Goal: Communication & Community: Share content

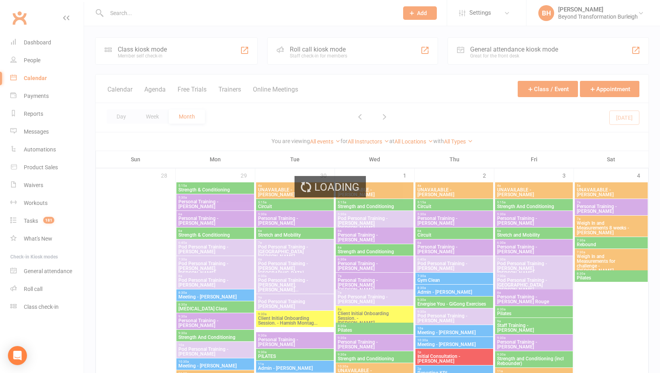
click at [120, 118] on div "Loading" at bounding box center [330, 186] width 660 height 373
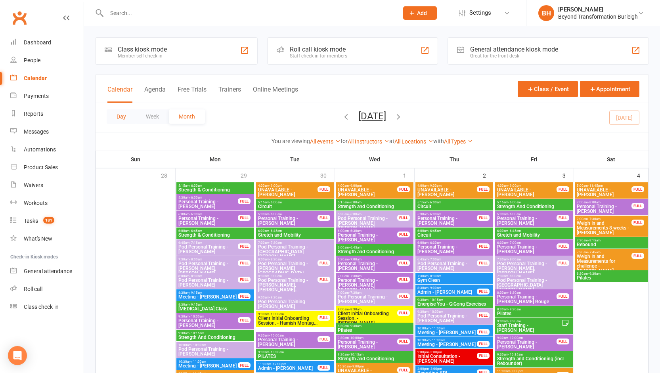
click at [120, 118] on button "Day" at bounding box center [121, 116] width 29 height 14
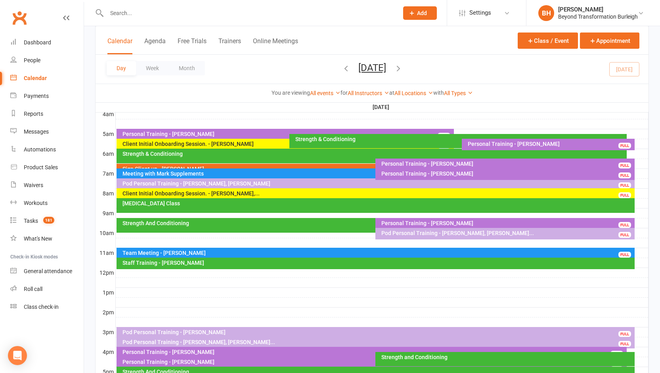
scroll to position [166, 0]
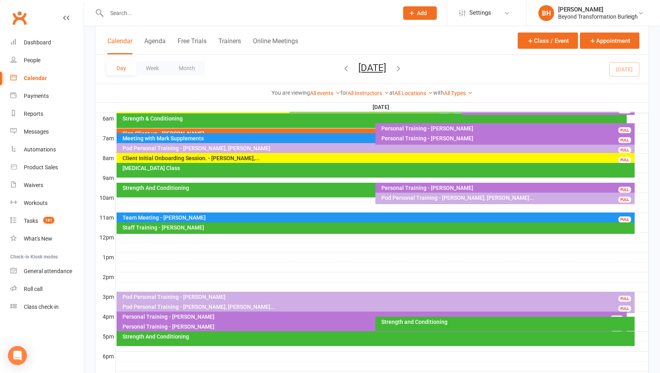
click at [329, 327] on div "Personal Training - Melanie Quinlivan" at bounding box center [373, 327] width 503 height 6
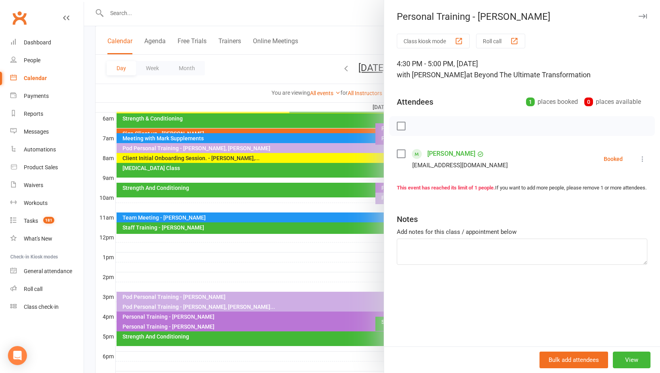
click at [328, 245] on div at bounding box center [372, 186] width 576 height 373
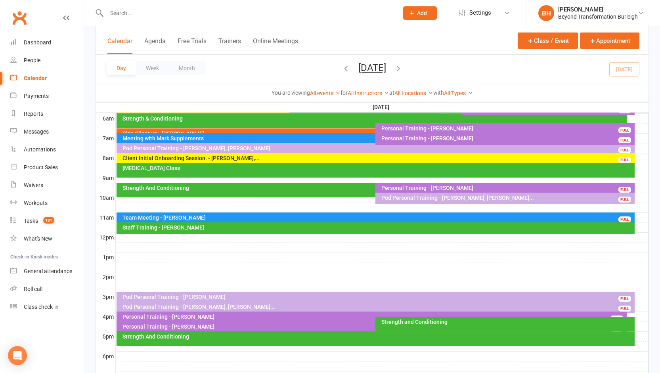
click at [260, 313] on div "Personal Training - Jai Pannekoek FULL" at bounding box center [372, 317] width 510 height 11
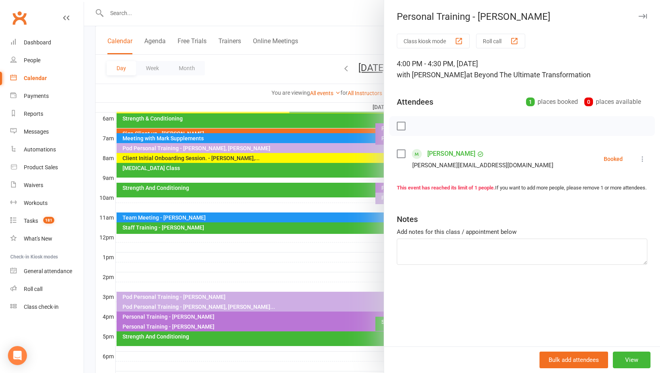
click at [287, 247] on div at bounding box center [372, 186] width 576 height 373
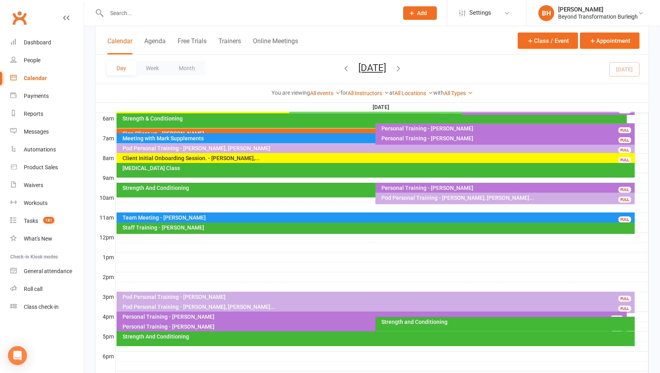
click at [244, 305] on div "Pod Personal Training - Emily Cloke, Rachel Wheele..." at bounding box center [377, 307] width 511 height 6
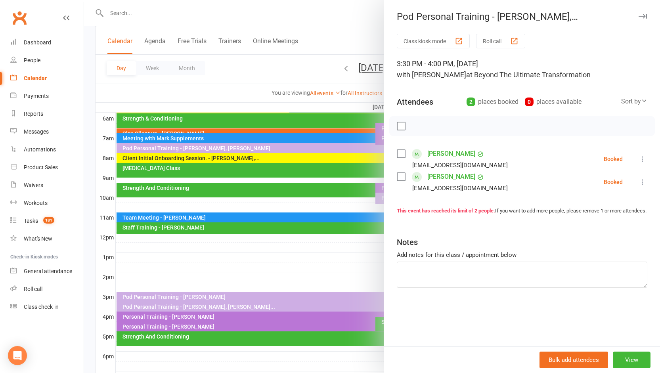
click at [262, 264] on div at bounding box center [372, 186] width 576 height 373
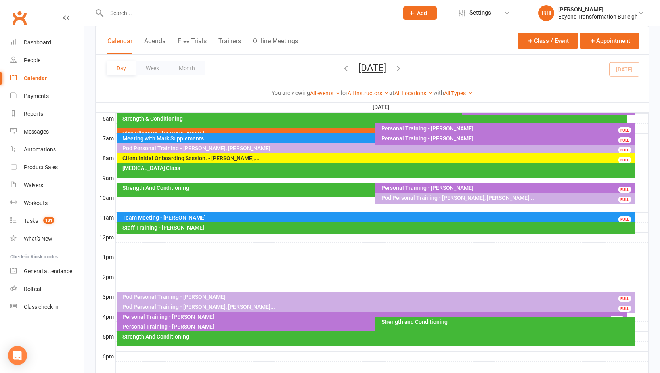
click at [234, 297] on div "Pod Personal Training - Jared Kavanagh" at bounding box center [377, 297] width 511 height 6
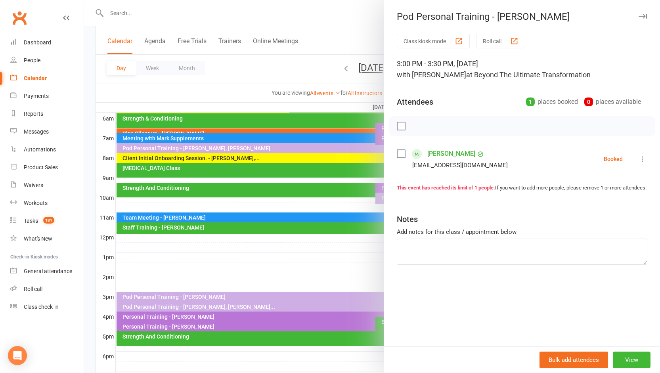
click at [251, 264] on div at bounding box center [372, 186] width 576 height 373
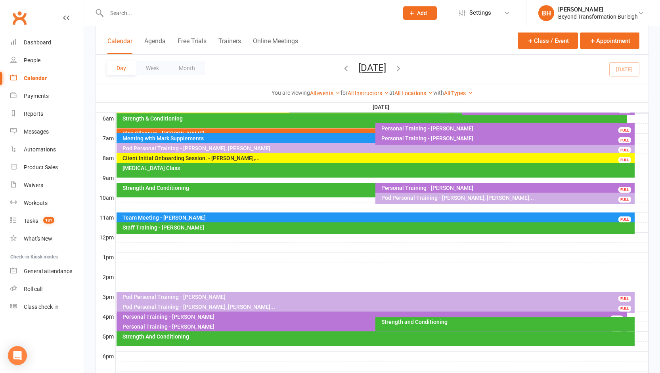
click at [204, 297] on div "Pod Personal Training - Jared Kavanagh" at bounding box center [377, 297] width 511 height 6
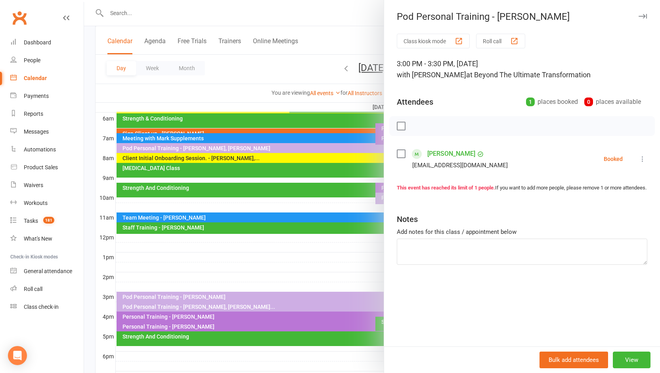
click at [222, 304] on div at bounding box center [372, 186] width 576 height 373
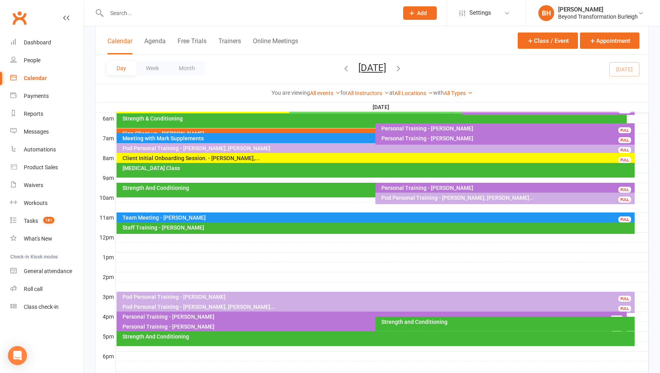
drag, startPoint x: 449, startPoint y: 69, endPoint x: 443, endPoint y: 67, distance: 6.9
click at [449, 69] on div "Day Week Month Monday, Oct 13, 2025 October 2025 Sun Mon Tue Wed Thu Fri Sat 28…" at bounding box center [372, 69] width 553 height 29
click at [403, 67] on icon "button" at bounding box center [398, 68] width 9 height 9
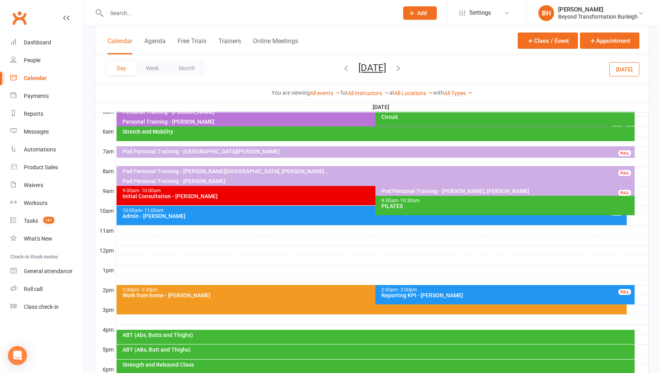
scroll to position [145, 0]
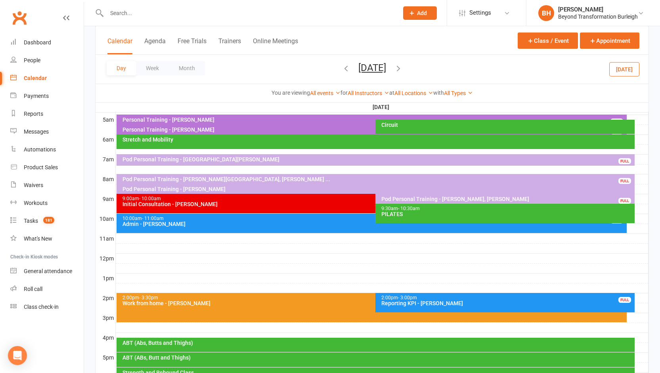
click at [374, 68] on button "[DATE]" at bounding box center [372, 67] width 28 height 11
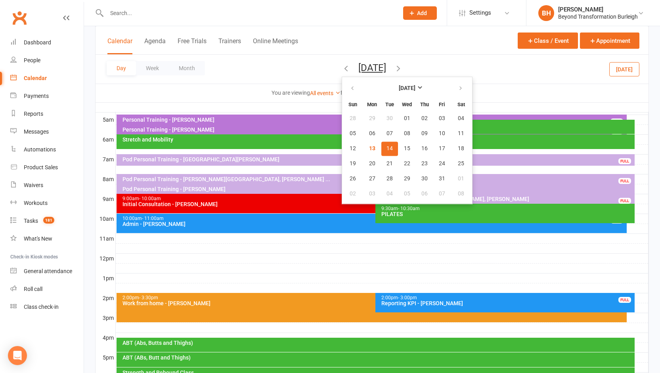
click at [386, 149] on span "14" at bounding box center [389, 148] width 6 height 6
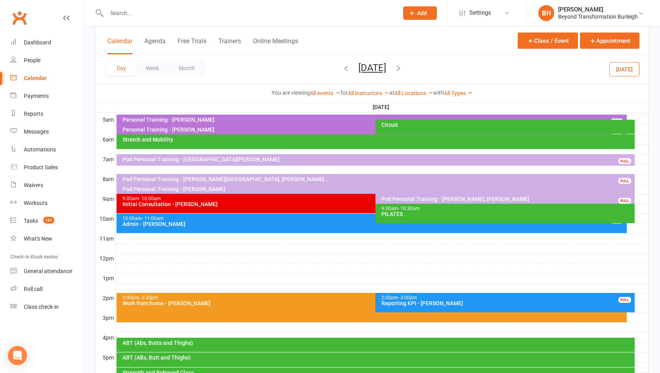
scroll to position [131, 0]
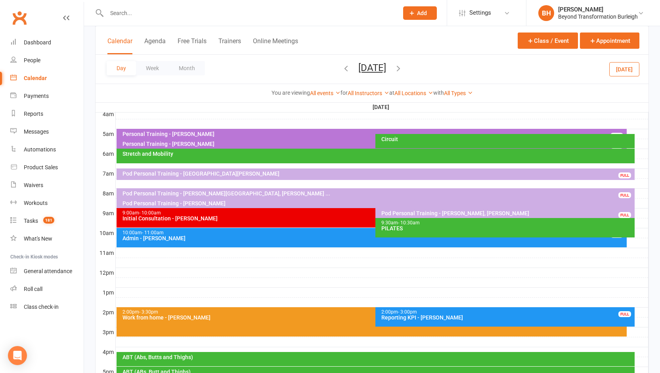
click at [392, 137] on div "Circuit" at bounding box center [507, 139] width 252 height 6
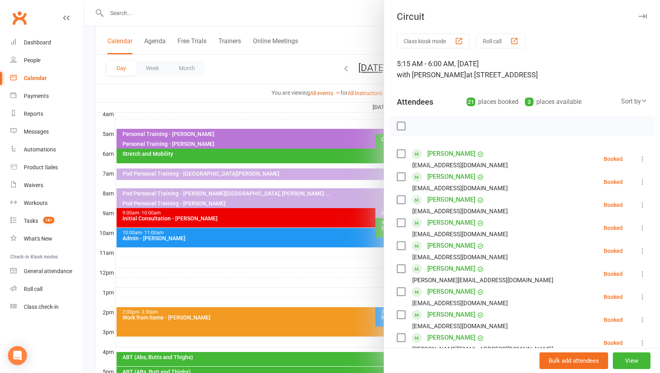
click at [350, 151] on div at bounding box center [372, 186] width 576 height 373
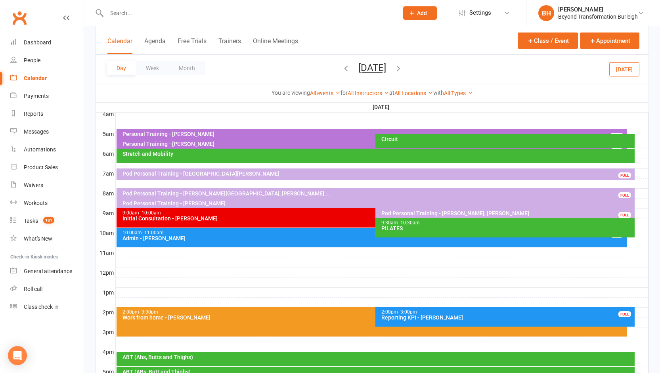
click at [335, 152] on div "Stretch and Mobility" at bounding box center [377, 154] width 511 height 6
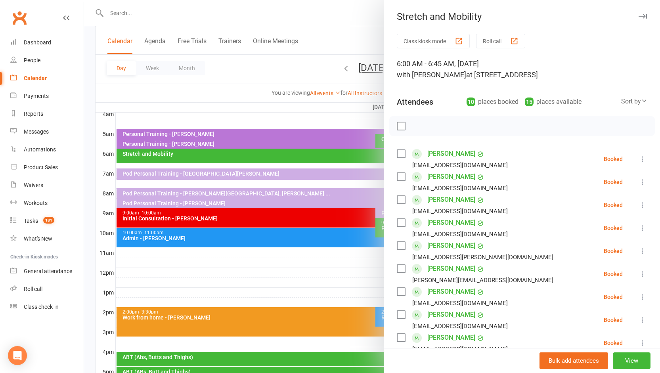
click at [335, 152] on div at bounding box center [372, 186] width 576 height 373
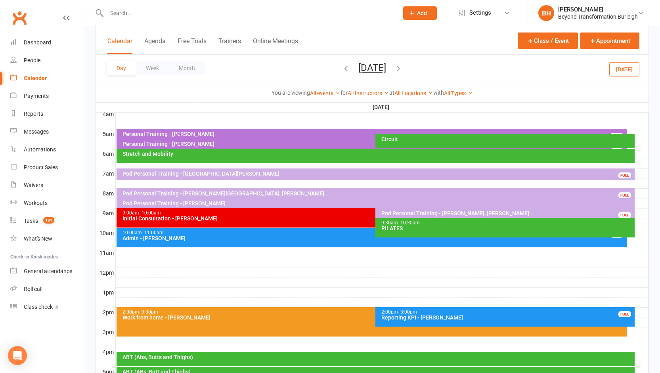
click at [308, 132] on div "Personal Training - [PERSON_NAME]" at bounding box center [373, 134] width 503 height 6
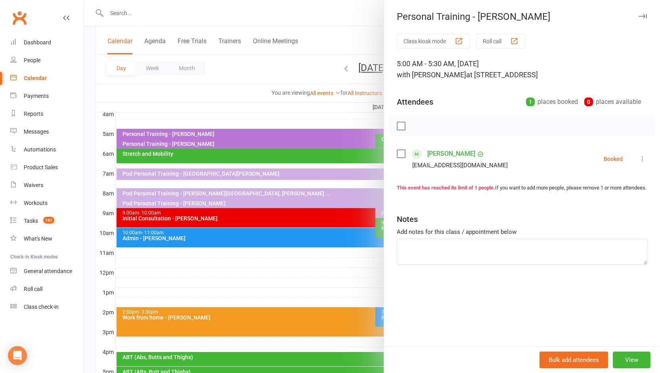
click at [308, 132] on div at bounding box center [372, 186] width 576 height 373
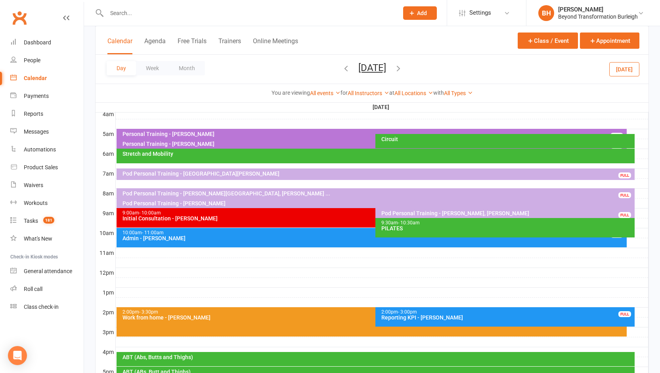
click at [230, 146] on div "Personal Training - [PERSON_NAME]" at bounding box center [373, 144] width 503 height 6
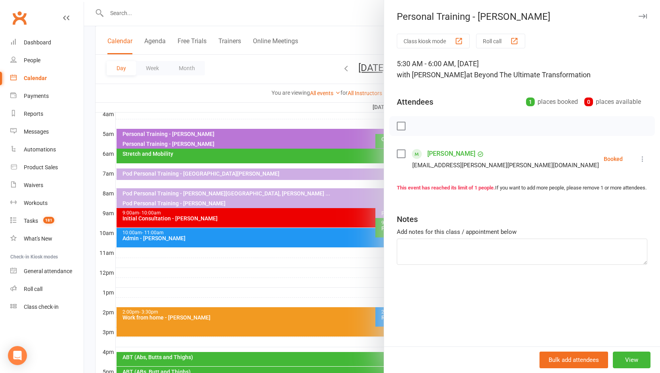
click at [230, 146] on div at bounding box center [372, 186] width 576 height 373
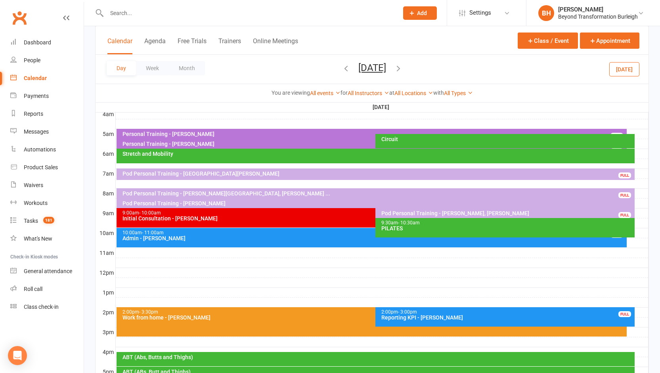
click at [266, 173] on div "Pod Personal Training - [GEOGRAPHIC_DATA][PERSON_NAME]" at bounding box center [377, 174] width 511 height 6
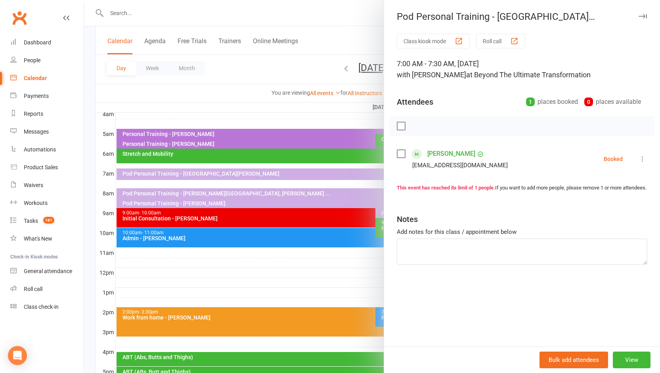
click at [270, 173] on div at bounding box center [372, 186] width 576 height 373
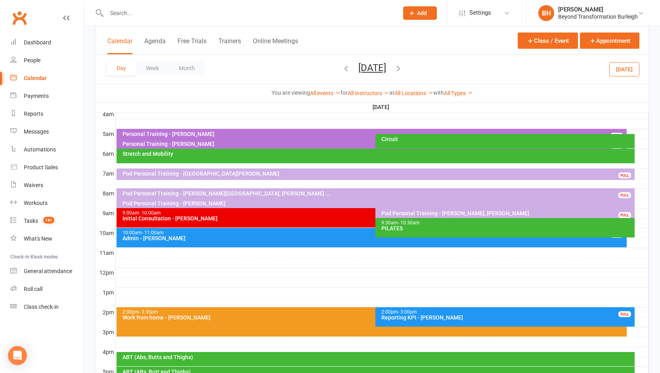
click at [223, 218] on div "Initial Consultation - [PERSON_NAME]" at bounding box center [373, 219] width 503 height 6
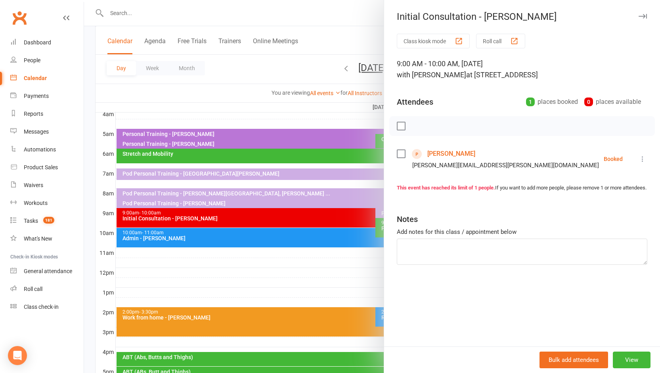
click at [234, 197] on div at bounding box center [372, 186] width 576 height 373
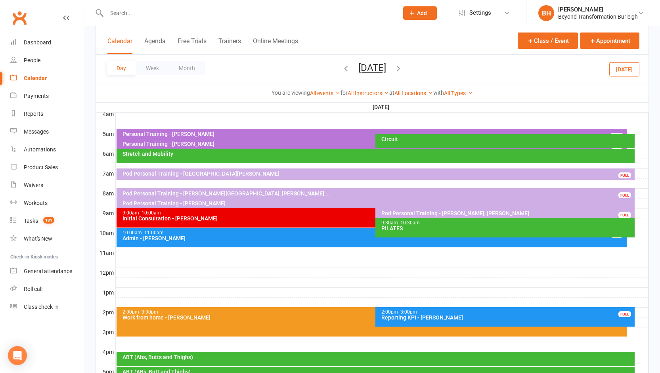
click at [241, 154] on div "Stretch and Mobility" at bounding box center [377, 154] width 511 height 6
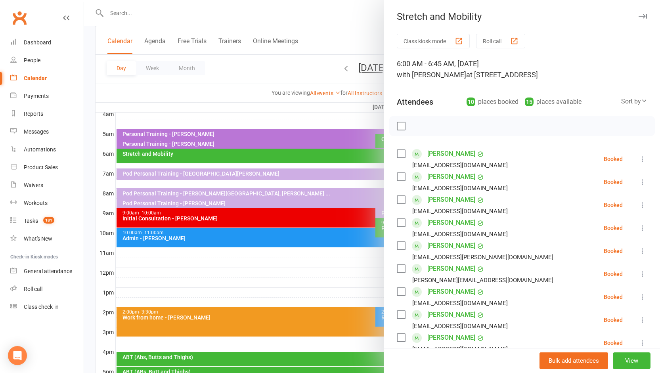
click at [241, 154] on div at bounding box center [372, 186] width 576 height 373
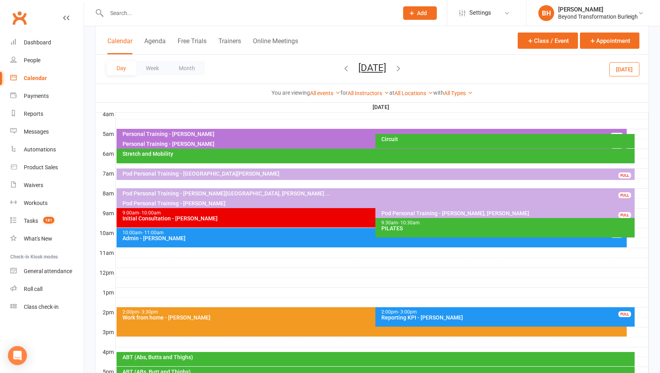
click at [233, 159] on div "Stretch and Mobility" at bounding box center [376, 156] width 518 height 15
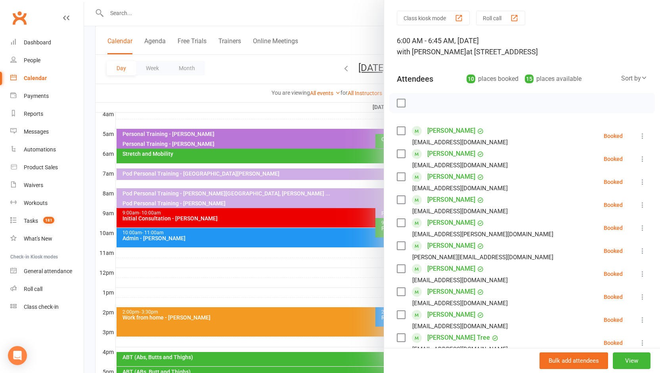
scroll to position [0, 0]
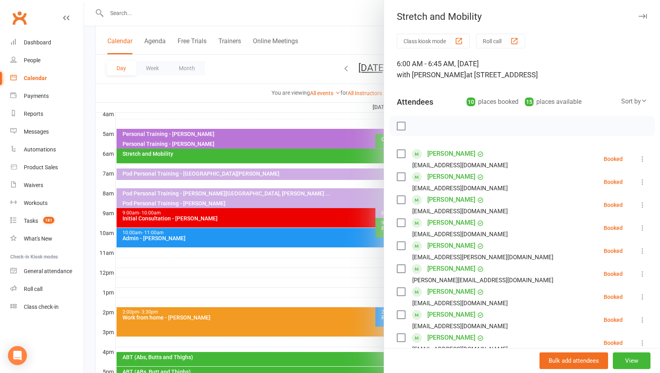
click at [295, 155] on div at bounding box center [372, 186] width 576 height 373
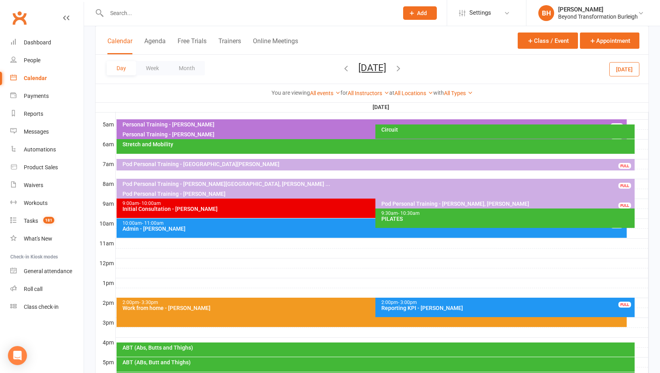
scroll to position [169, 0]
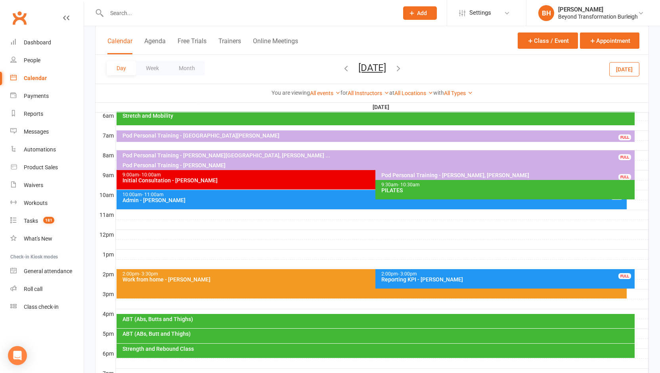
click at [408, 186] on span "- 10:30am" at bounding box center [409, 185] width 22 height 6
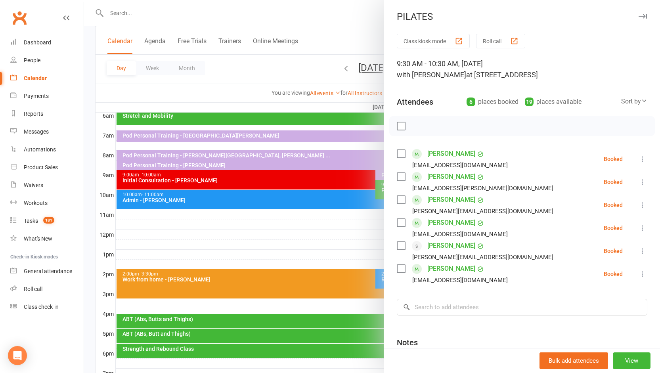
click at [344, 162] on div at bounding box center [372, 186] width 576 height 373
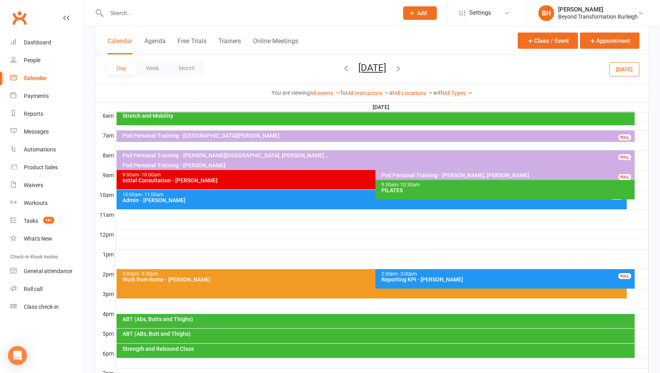
scroll to position [109, 0]
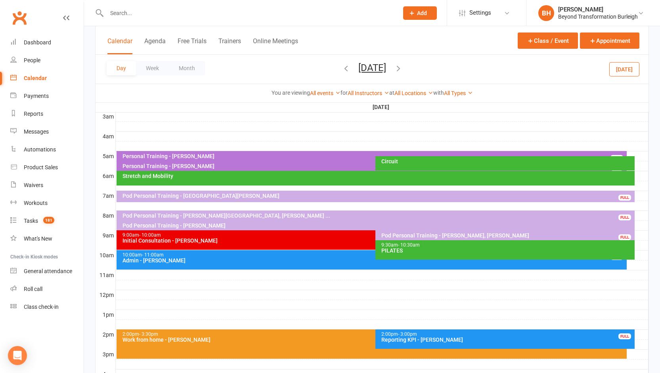
click at [384, 163] on div "Circuit" at bounding box center [507, 162] width 252 height 6
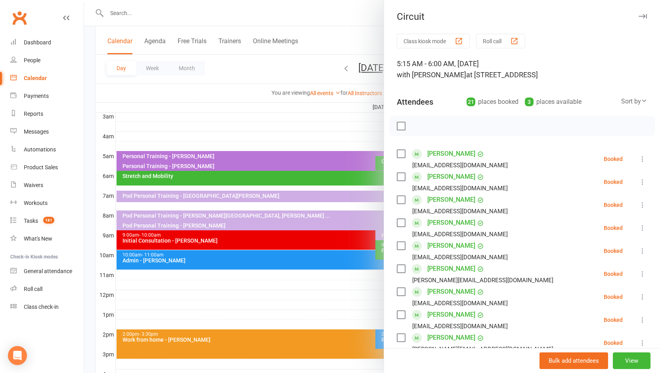
scroll to position [50, 0]
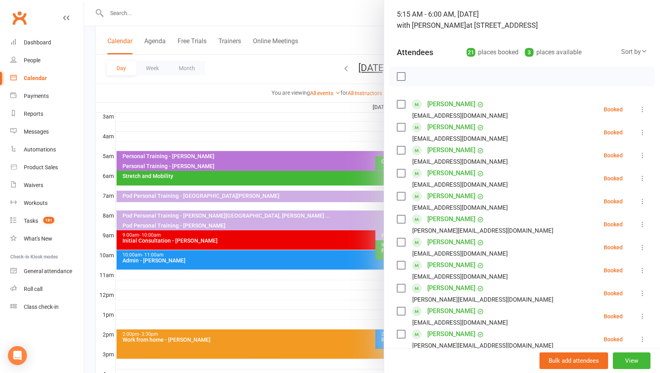
click at [250, 140] on div at bounding box center [372, 186] width 576 height 373
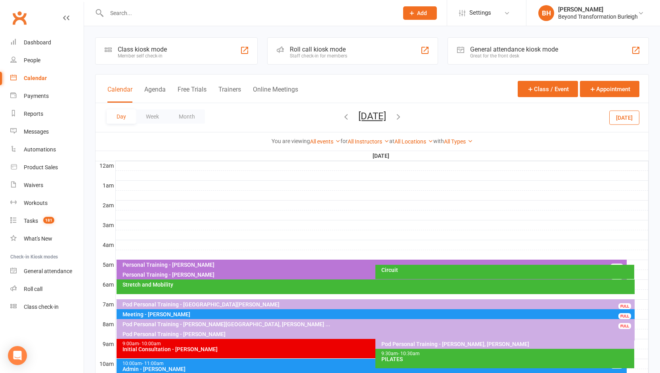
click at [208, 314] on div "Meeting - [PERSON_NAME]" at bounding box center [377, 315] width 511 height 6
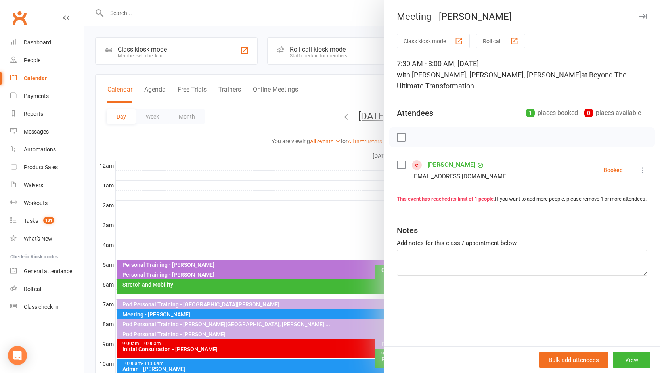
click at [337, 222] on div at bounding box center [372, 186] width 576 height 373
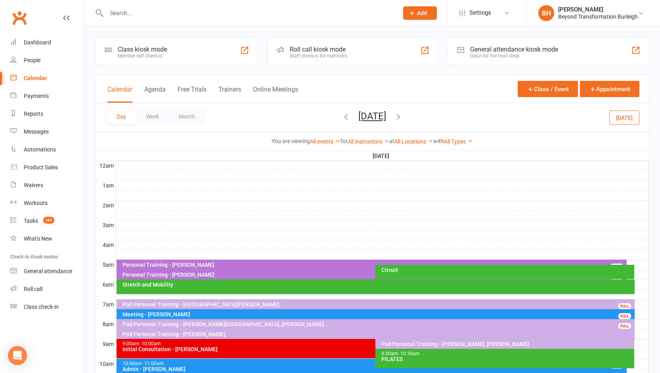
click at [249, 323] on div "Pod Personal Training - [PERSON_NAME][GEOGRAPHIC_DATA], [PERSON_NAME] ..." at bounding box center [377, 324] width 511 height 6
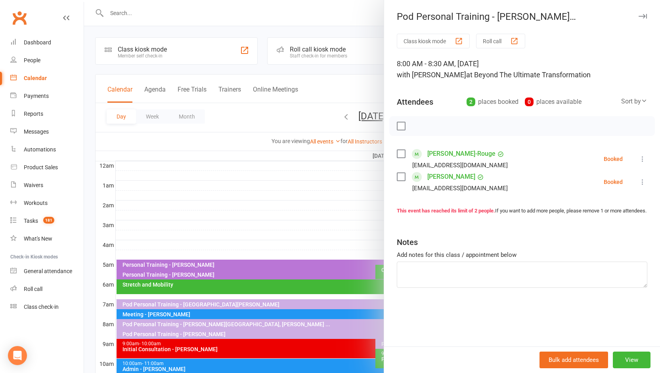
click at [290, 176] on div at bounding box center [372, 186] width 576 height 373
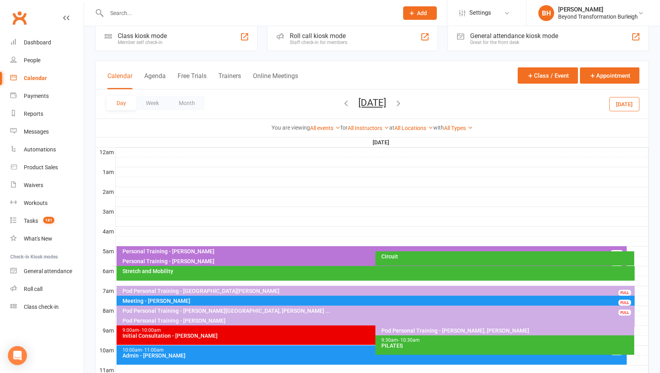
scroll to position [115, 0]
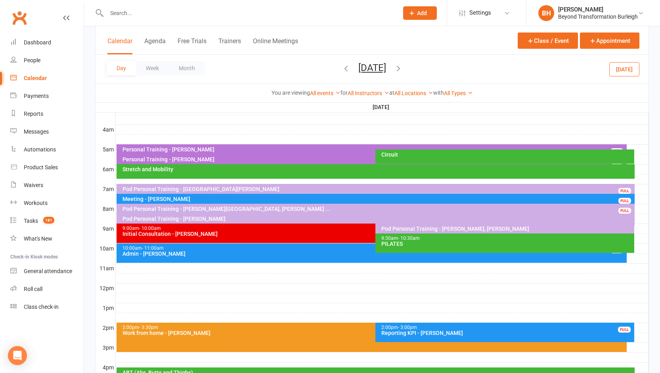
click at [428, 243] on div "PILATES" at bounding box center [507, 244] width 252 height 6
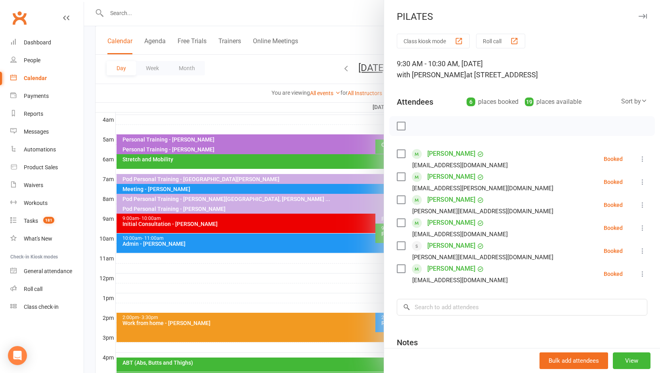
scroll to position [174, 0]
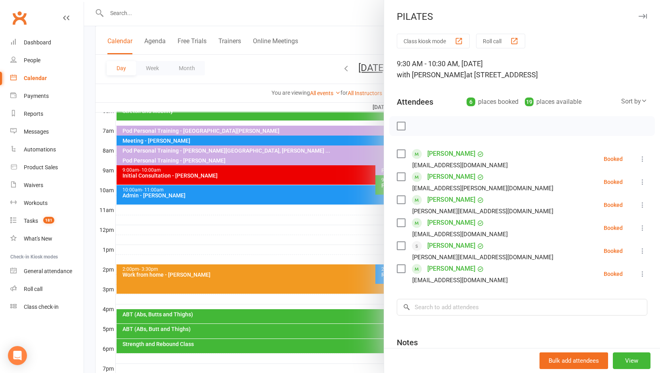
click at [324, 238] on div at bounding box center [372, 186] width 576 height 373
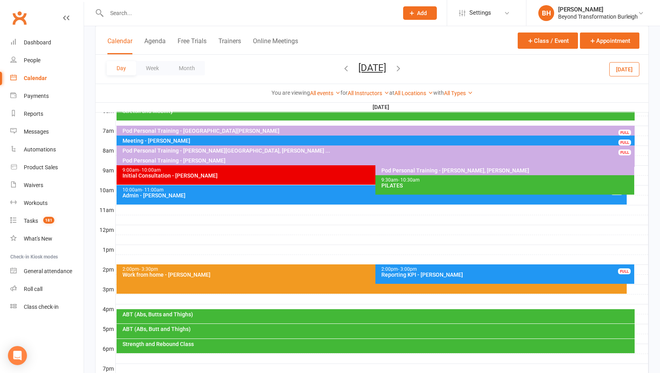
click at [308, 312] on div "ABT (Abs, Butts and Thighs)" at bounding box center [377, 315] width 511 height 6
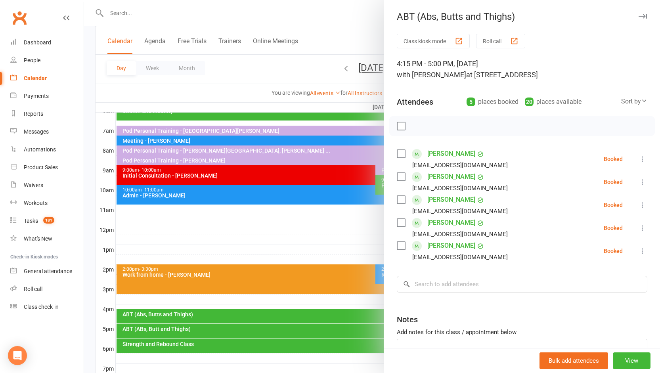
scroll to position [218, 0]
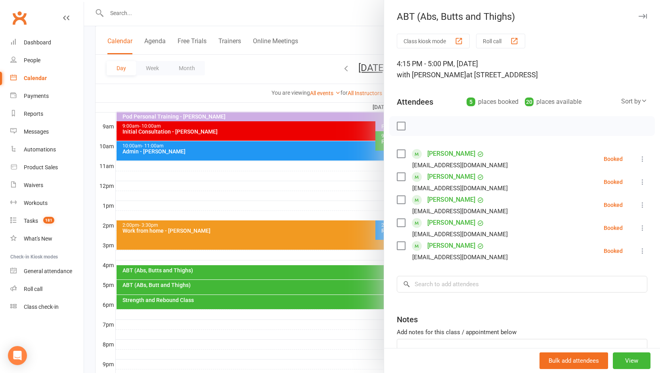
click at [247, 285] on div at bounding box center [372, 186] width 576 height 373
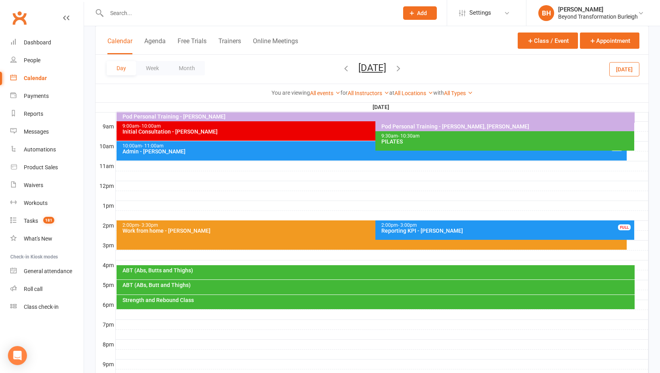
click at [231, 291] on div "ABT (ABs, Butt and Thighs)" at bounding box center [376, 287] width 518 height 15
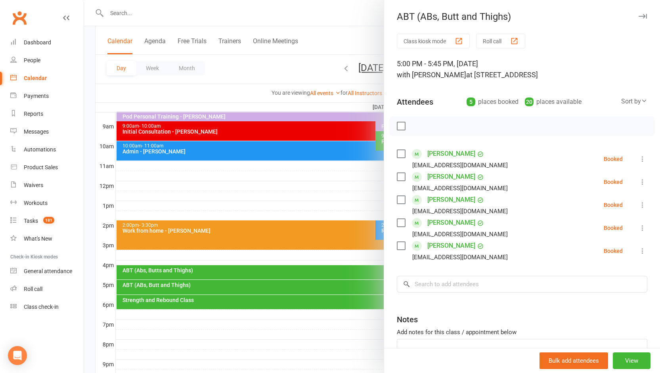
click at [254, 304] on div at bounding box center [372, 186] width 576 height 373
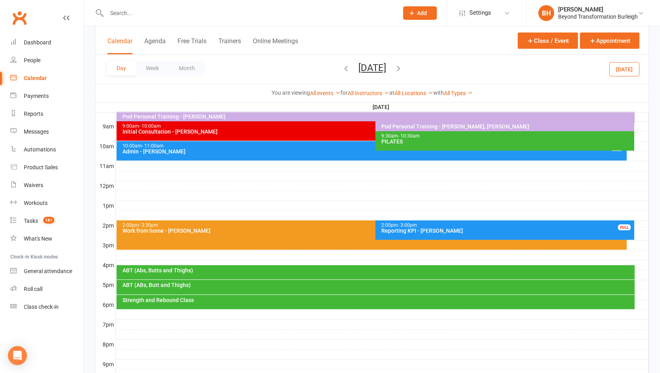
click at [218, 298] on div "Strength and Rebound Class" at bounding box center [377, 300] width 511 height 6
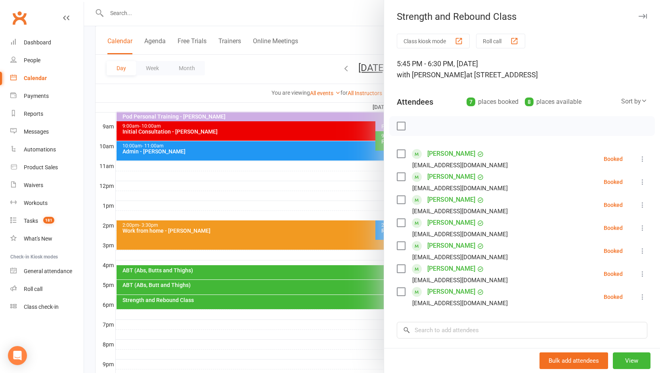
click at [294, 186] on div at bounding box center [372, 186] width 576 height 373
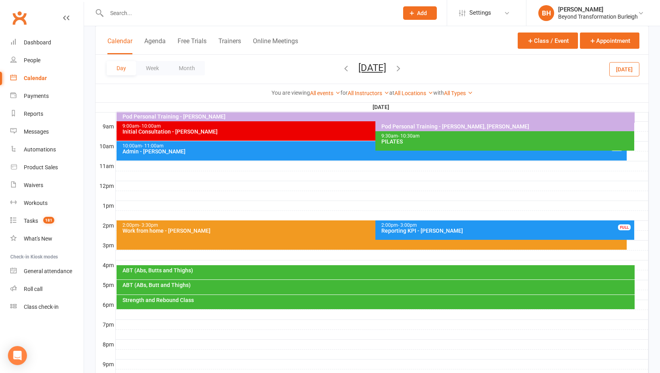
scroll to position [56, 0]
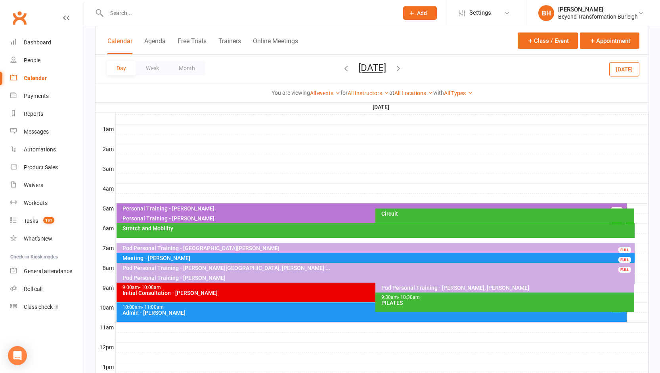
click at [245, 228] on div "Stretch and Mobility" at bounding box center [377, 229] width 511 height 6
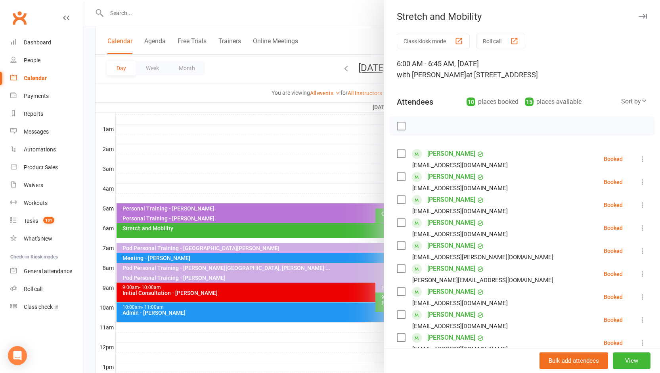
scroll to position [61, 0]
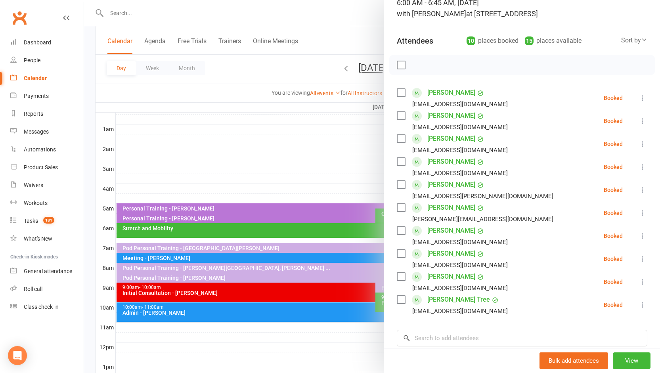
click at [270, 145] on div at bounding box center [372, 186] width 576 height 373
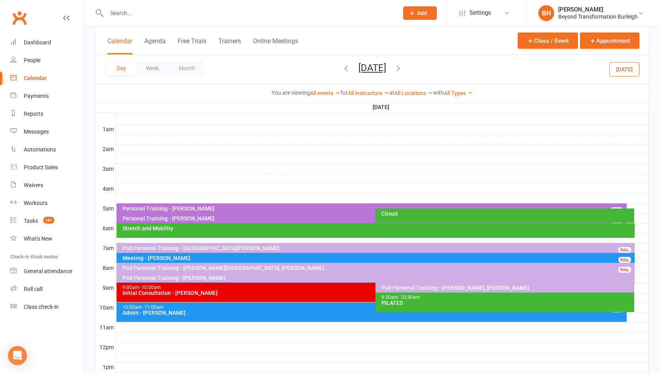
click at [386, 71] on button "[DATE]" at bounding box center [372, 67] width 28 height 11
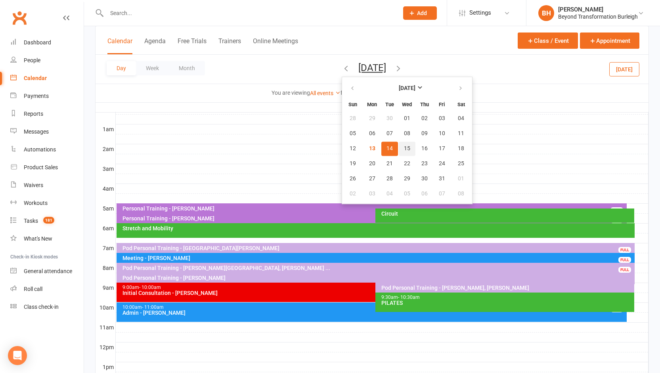
click at [404, 149] on span "15" at bounding box center [407, 148] width 6 height 6
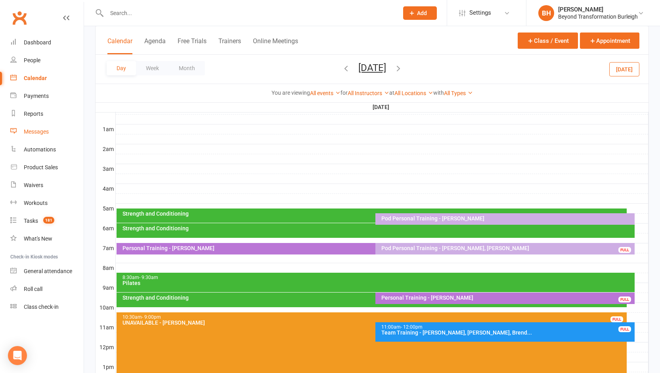
click at [34, 132] on div "Messages" at bounding box center [36, 131] width 25 height 6
